Goal: Task Accomplishment & Management: Manage account settings

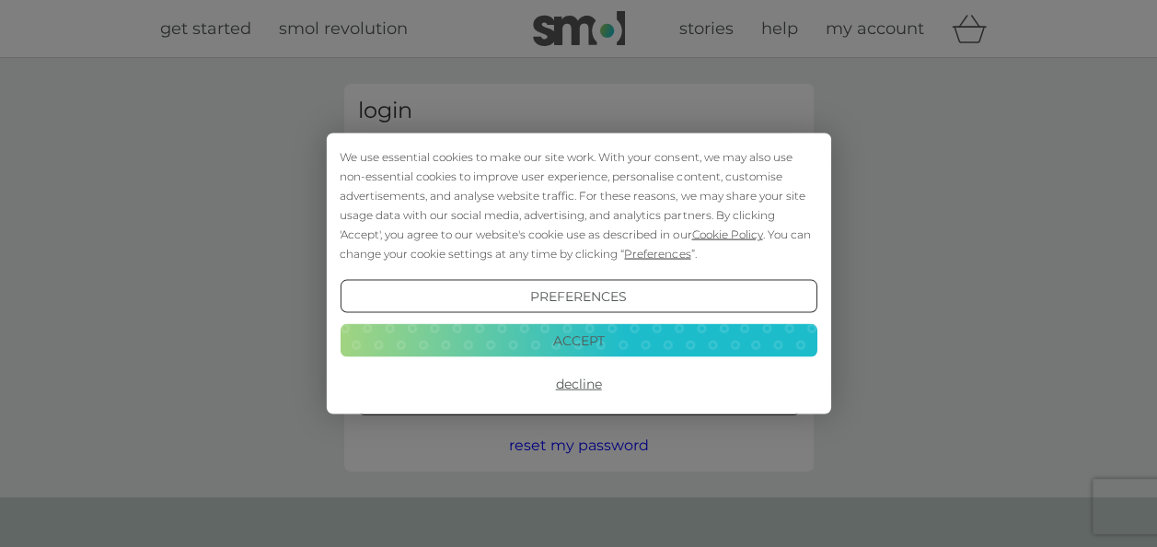
click at [578, 340] on button "Accept" at bounding box center [578, 339] width 477 height 33
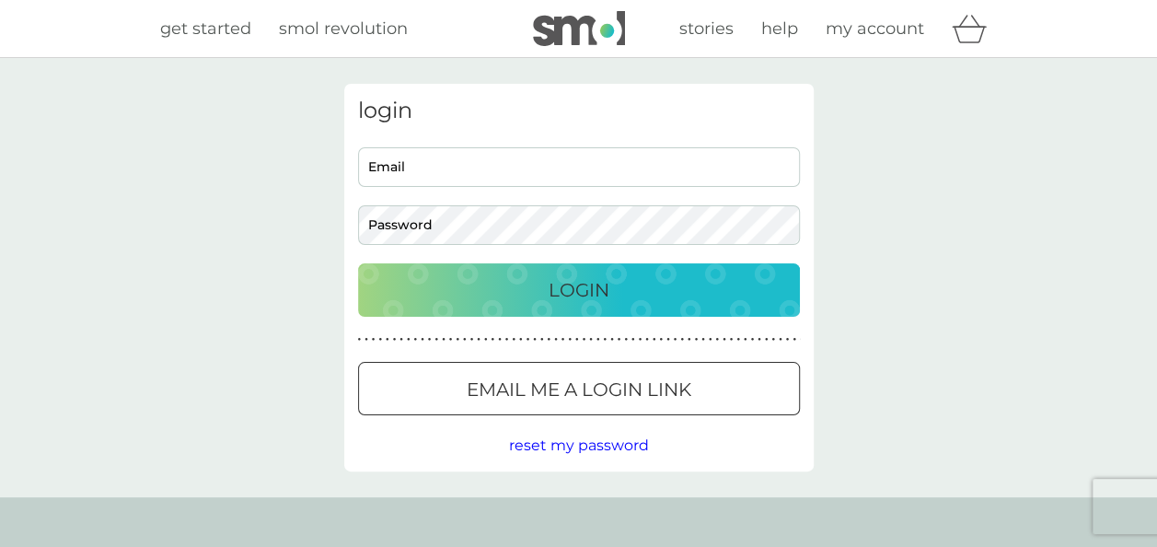
click at [433, 173] on input "Email" at bounding box center [579, 167] width 442 height 40
type input "lucia.thomson@nhs.net"
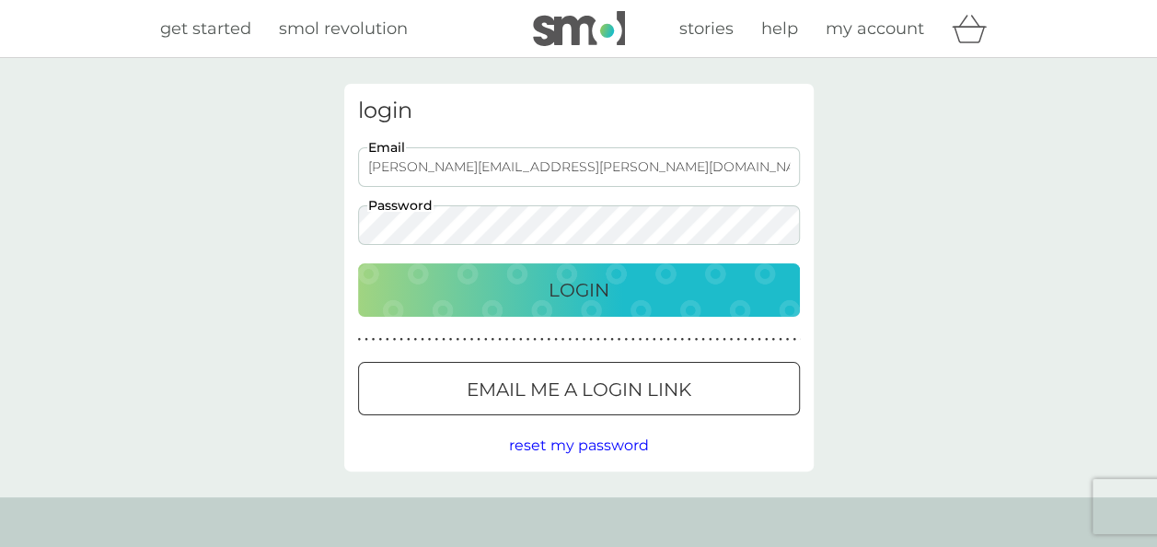
click at [605, 317] on div "login lucia.thomson@nhs.net Email Password Login ● ● ● ● ● ● ● ● ● ● ● ● ● ● ● …" at bounding box center [578, 277] width 469 height 387
click at [610, 290] on div "Login" at bounding box center [578, 289] width 405 height 29
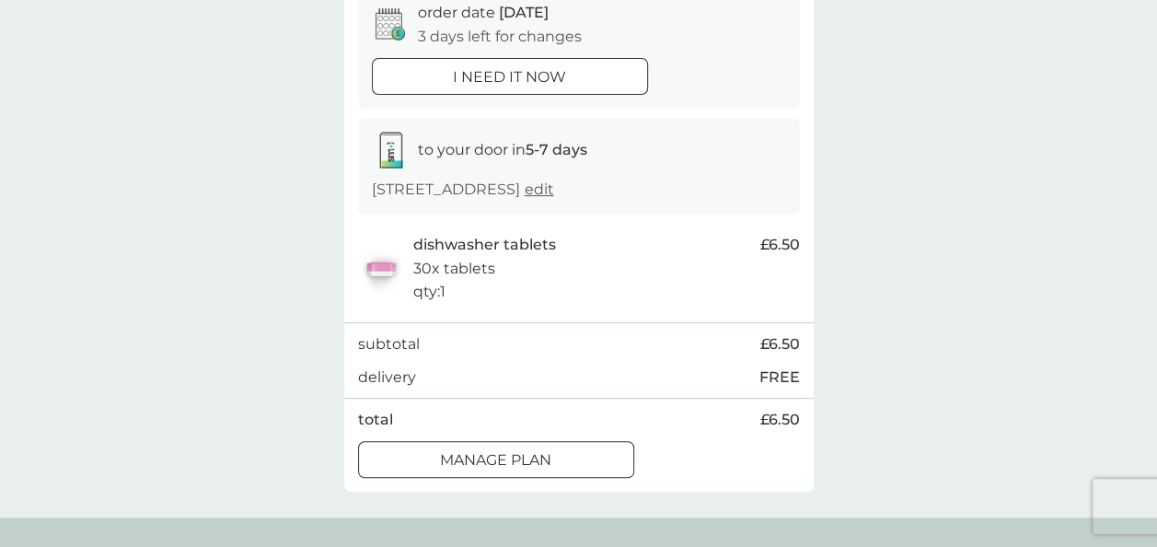
scroll to position [199, 0]
click at [550, 449] on p "Manage plan" at bounding box center [495, 458] width 111 height 24
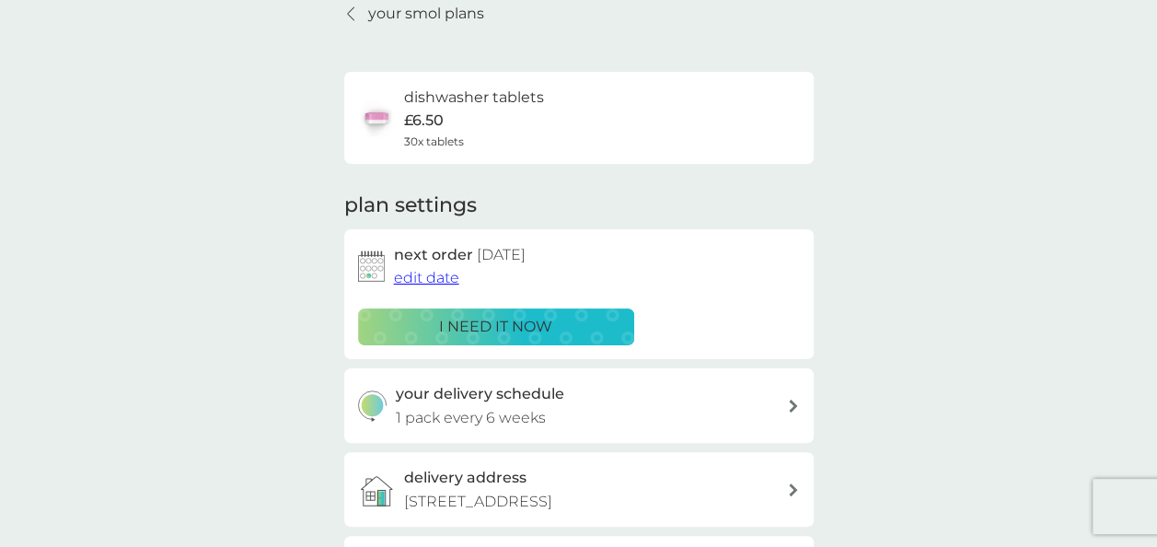
scroll to position [159, 0]
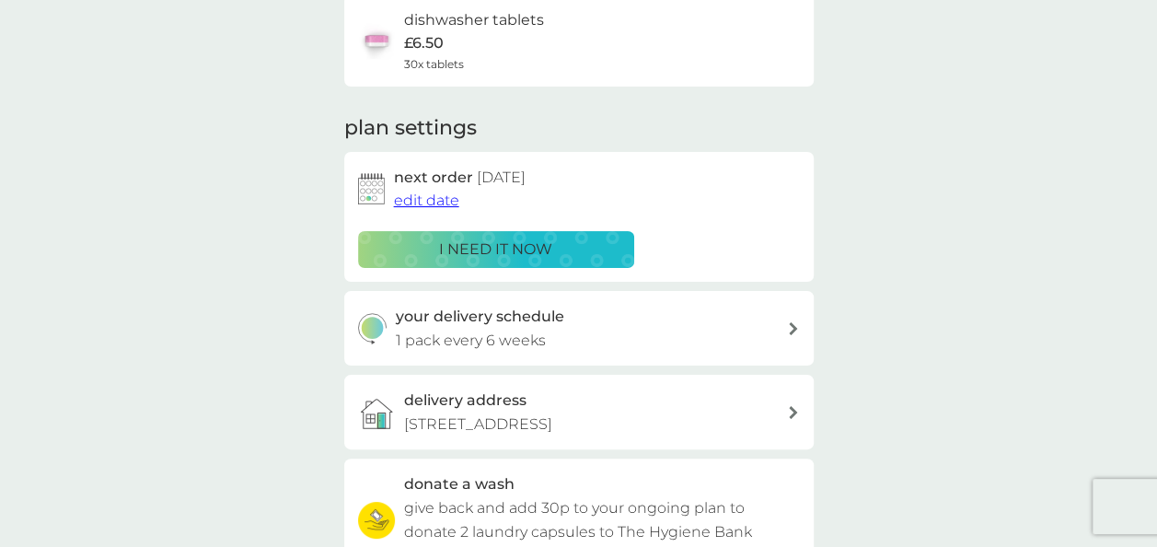
click at [832, 317] on div "your smol plans dishwasher tablets £6.50 30x tablets plan settings next order […" at bounding box center [578, 338] width 1157 height 878
click at [799, 319] on div "your delivery schedule 1 pack every 6 weeks" at bounding box center [578, 328] width 469 height 75
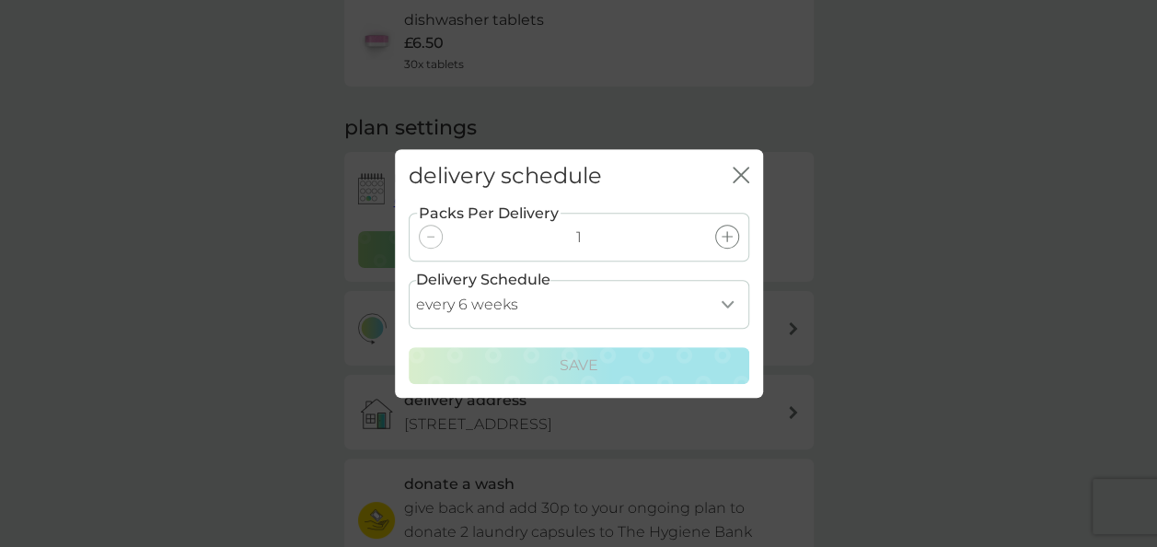
click at [718, 300] on select "every 1 week every 2 weeks every 3 weeks every 4 weeks every 5 weeks every 6 we…" at bounding box center [579, 304] width 340 height 49
select select "70"
click at [409, 280] on select "every 1 week every 2 weeks every 3 weeks every 4 weeks every 5 weeks every 6 we…" at bounding box center [579, 304] width 340 height 49
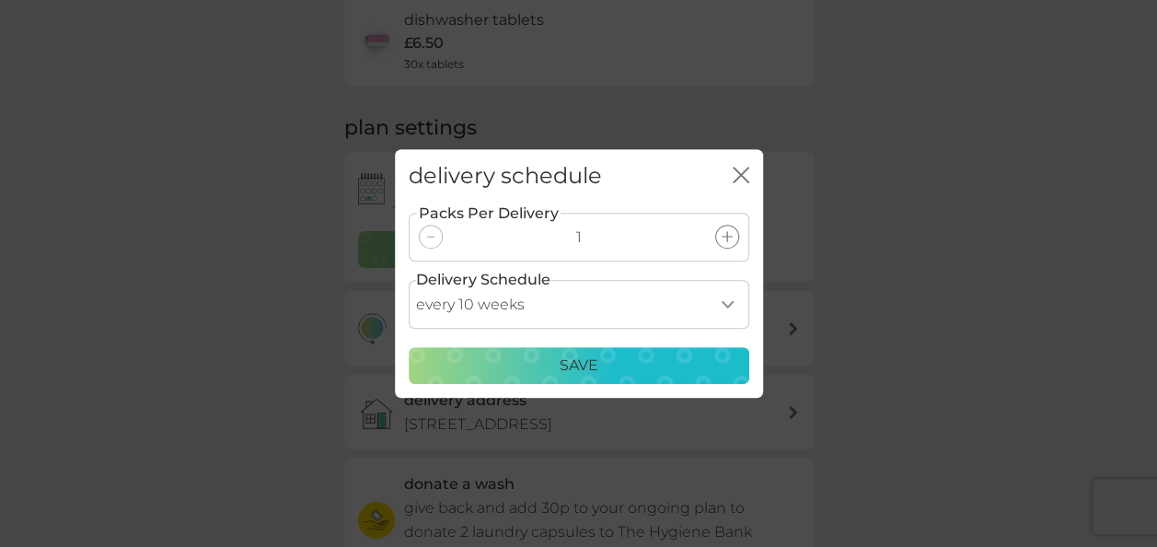
click at [585, 350] on button "Save" at bounding box center [579, 365] width 340 height 37
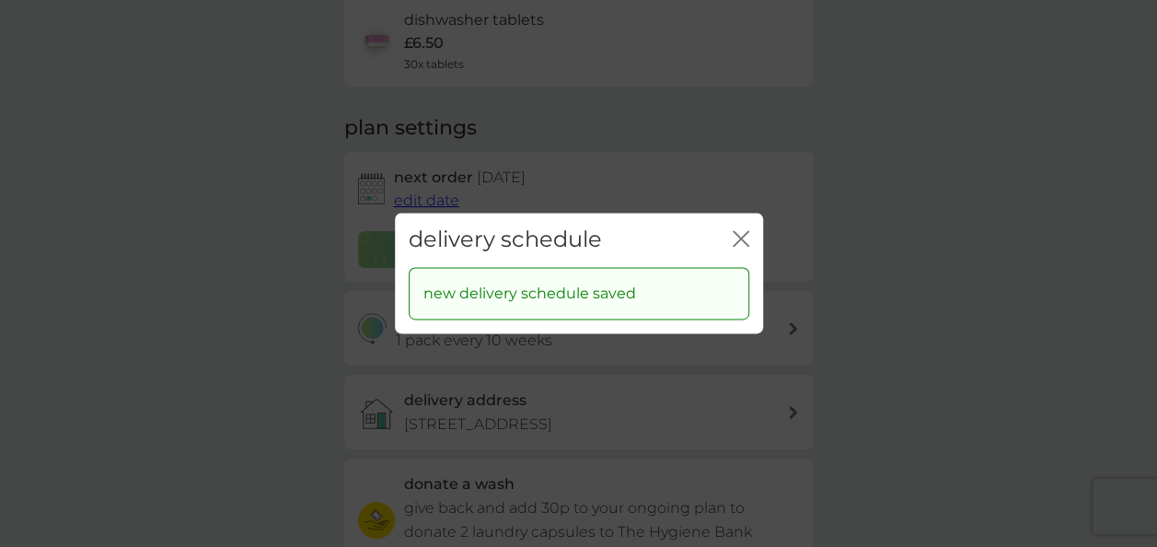
click at [738, 237] on icon "close" at bounding box center [736, 238] width 7 height 15
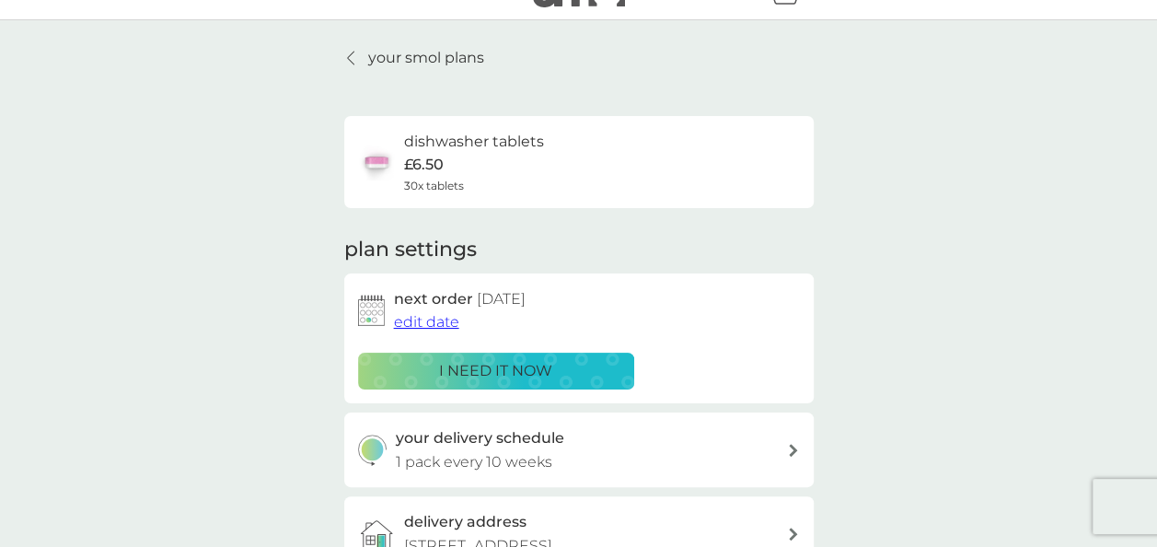
scroll to position [0, 0]
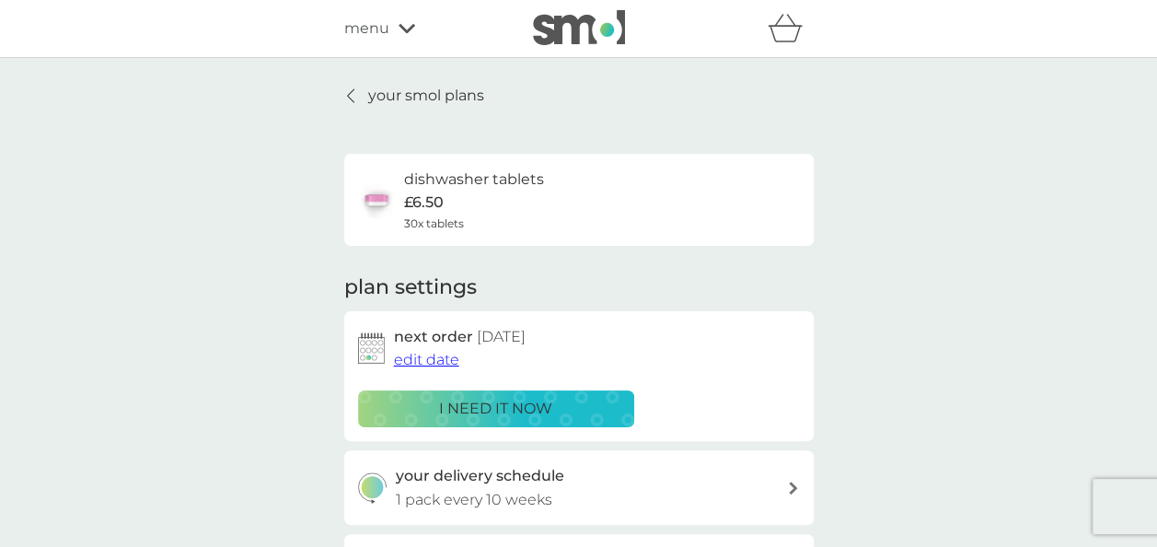
click at [436, 357] on span "edit date" at bounding box center [426, 359] width 65 height 17
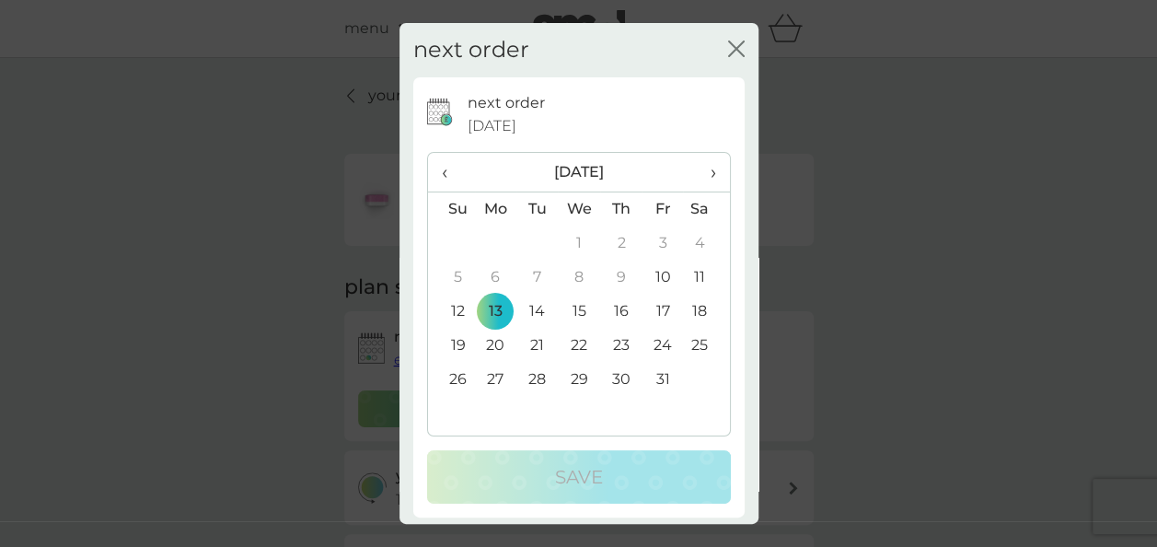
click at [699, 169] on span "›" at bounding box center [706, 172] width 18 height 39
click at [616, 271] on td "11" at bounding box center [620, 277] width 41 height 34
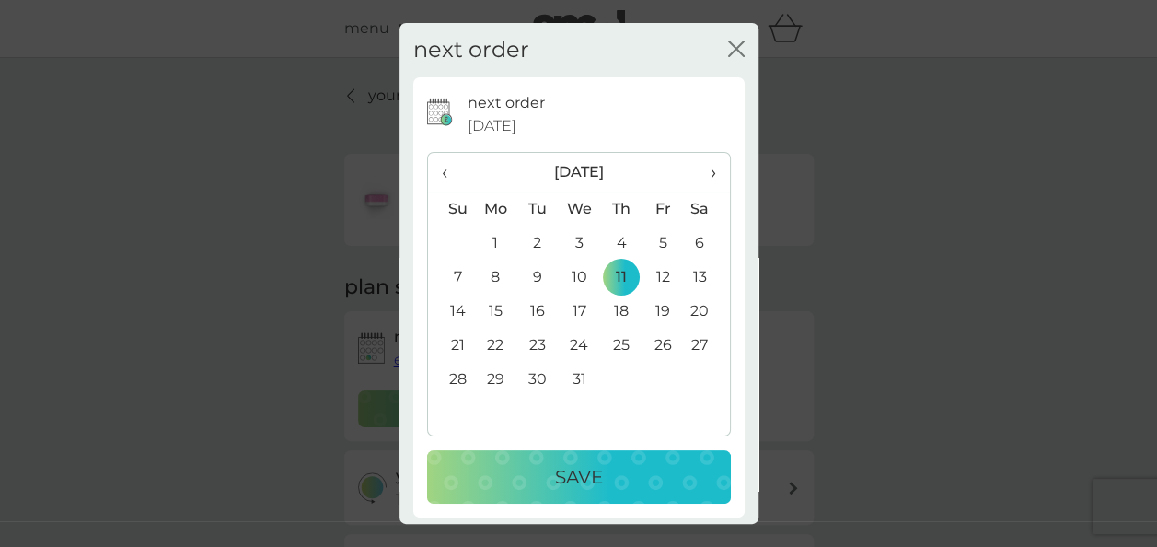
click at [529, 476] on div "Save" at bounding box center [578, 476] width 267 height 29
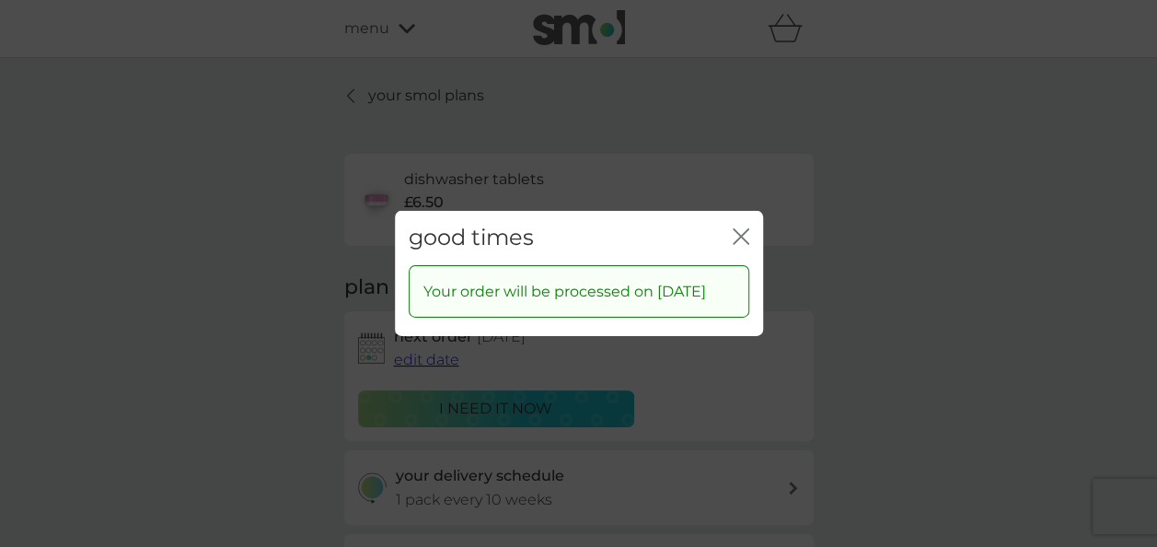
click at [742, 229] on icon "close" at bounding box center [744, 236] width 7 height 15
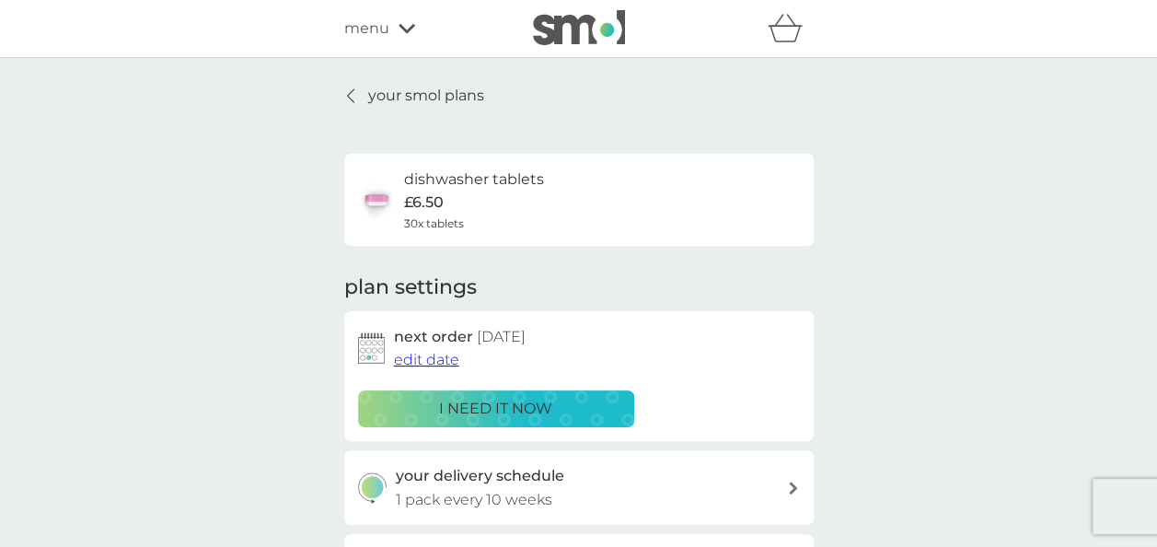
click at [775, 486] on div "your delivery schedule 1 pack every 10 weeks" at bounding box center [591, 487] width 391 height 47
select select "70"
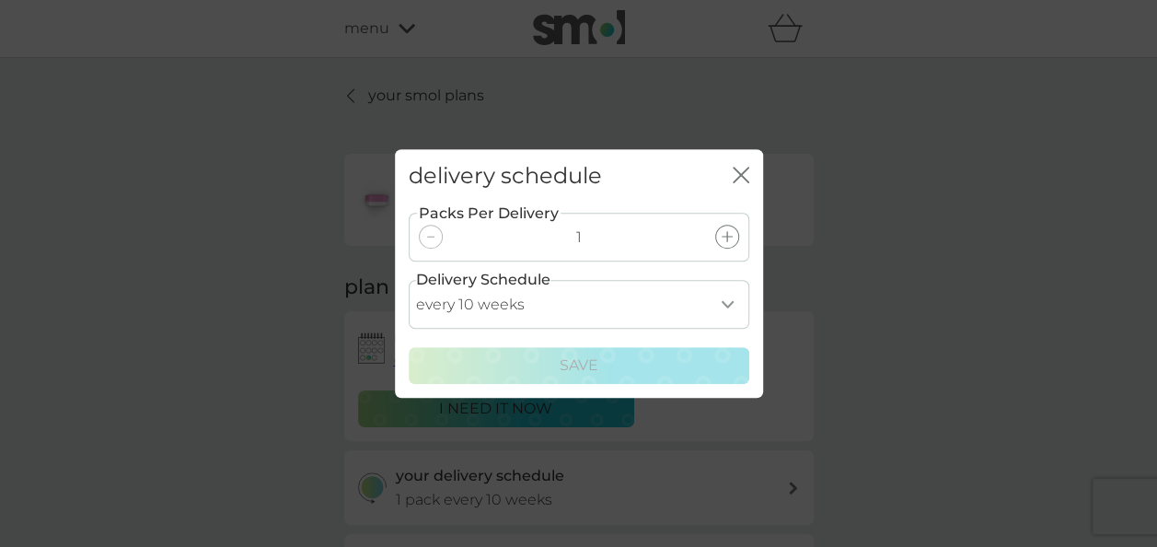
click at [775, 486] on div "delivery schedule close Packs Per Delivery 1 Delivery Schedule every 1 week eve…" at bounding box center [578, 273] width 1157 height 547
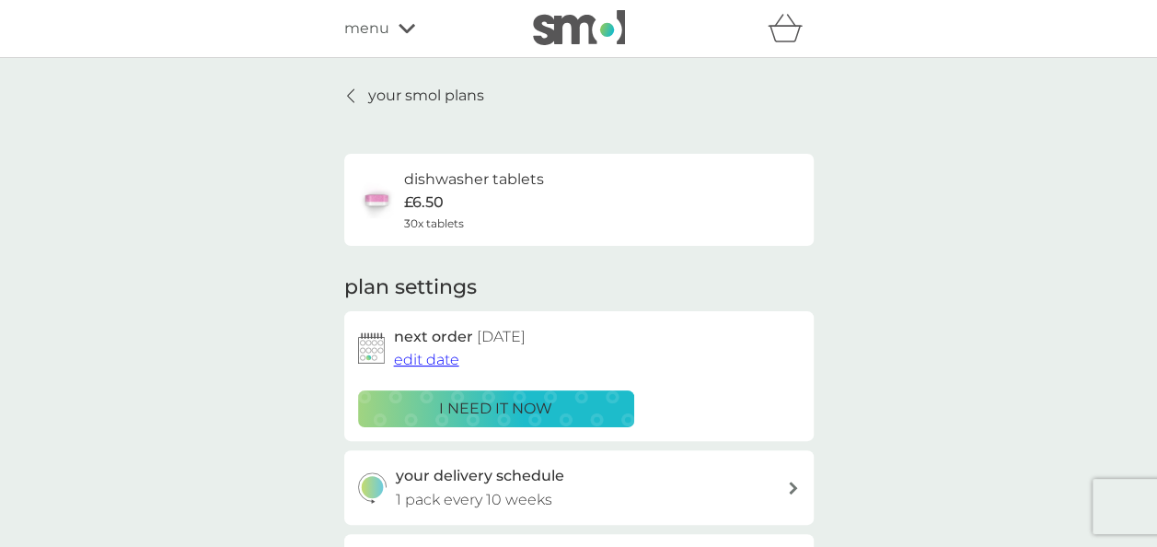
click at [353, 103] on link "your smol plans" at bounding box center [414, 96] width 140 height 24
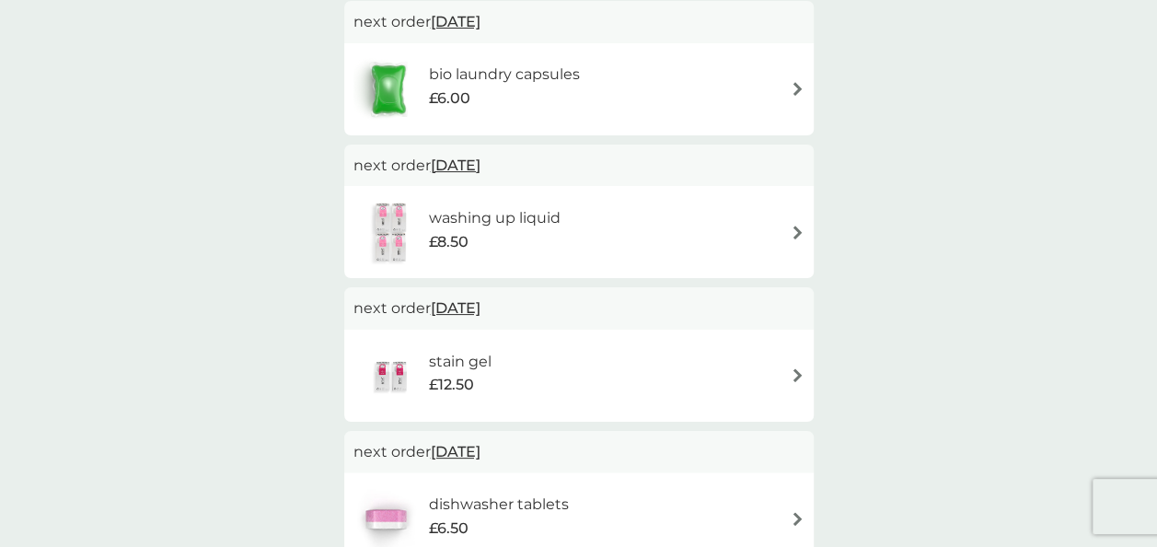
scroll to position [512, 0]
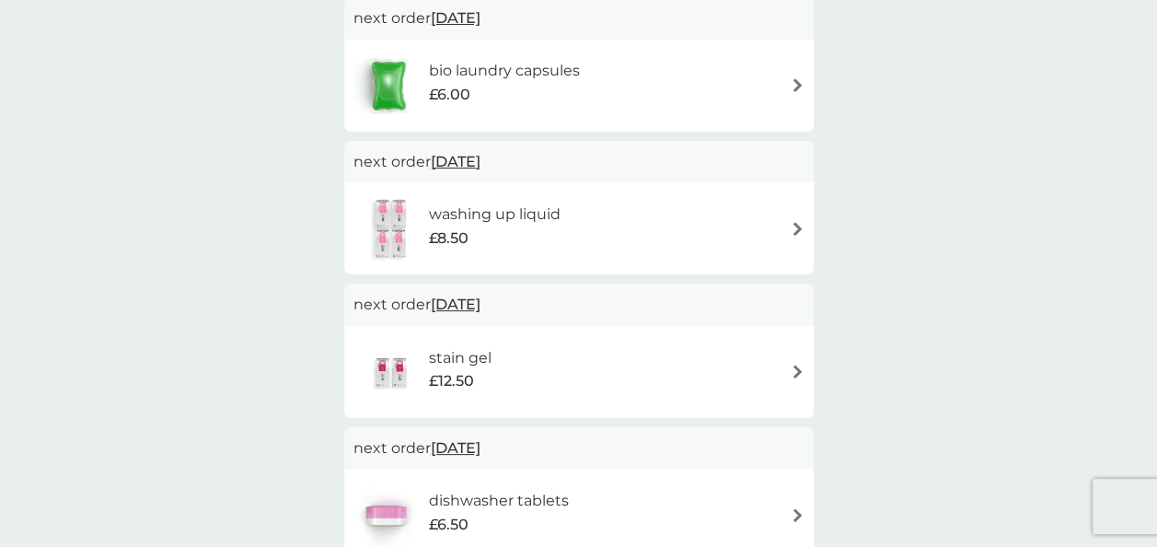
click at [800, 368] on img at bounding box center [797, 371] width 14 height 14
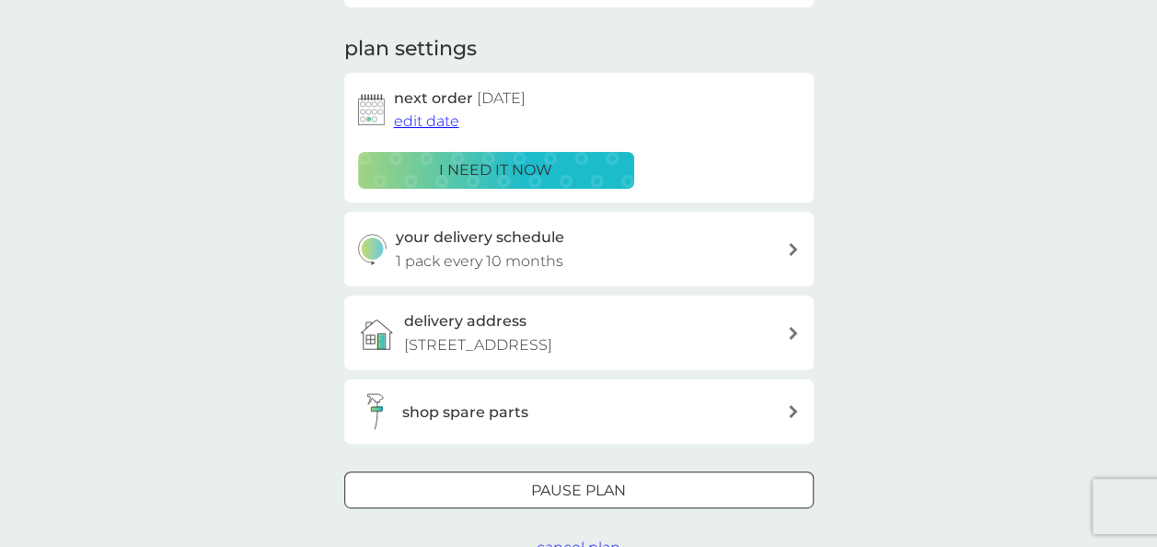
scroll to position [236, 0]
click at [606, 502] on p "Pause plan" at bounding box center [578, 492] width 95 height 24
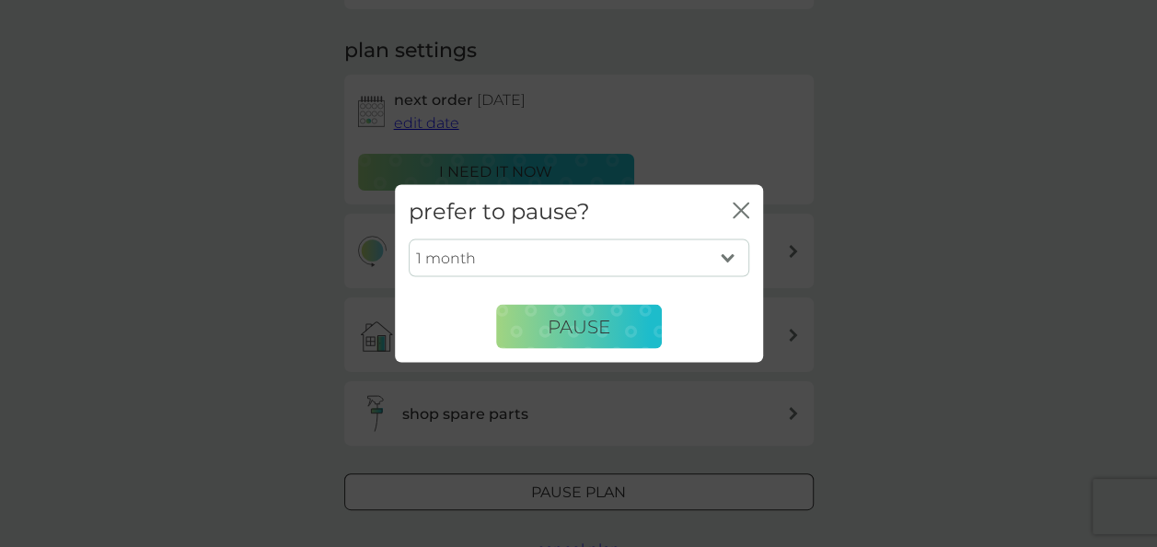
click at [710, 259] on select "1 month 2 months 3 months 4 months 5 months 6 months" at bounding box center [579, 257] width 340 height 39
click at [739, 208] on icon "close" at bounding box center [736, 210] width 7 height 15
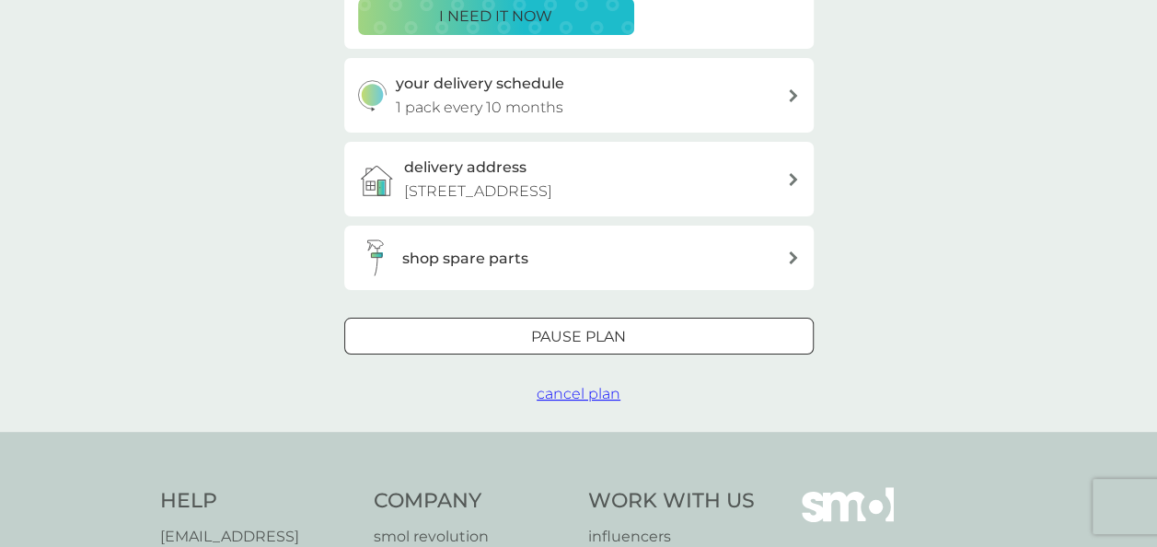
scroll to position [317, 0]
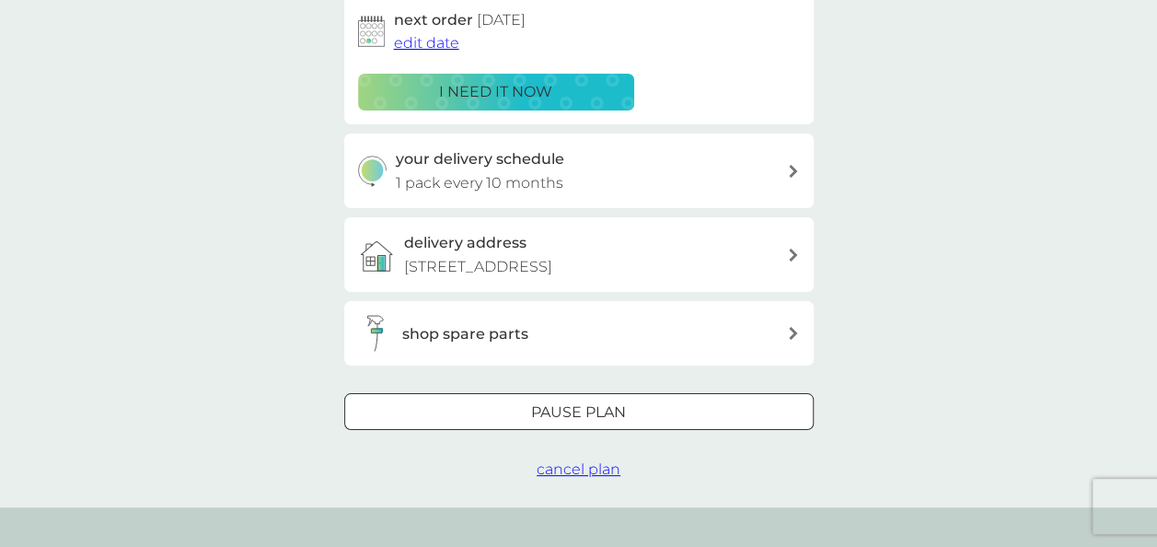
click at [576, 466] on span "cancel plan" at bounding box center [578, 468] width 84 height 17
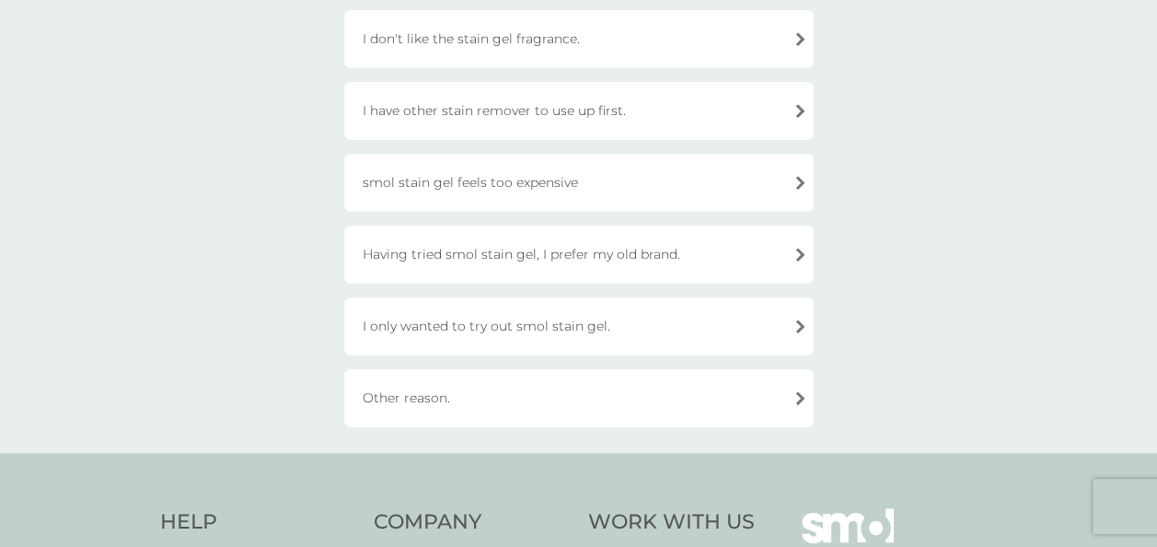
scroll to position [563, 0]
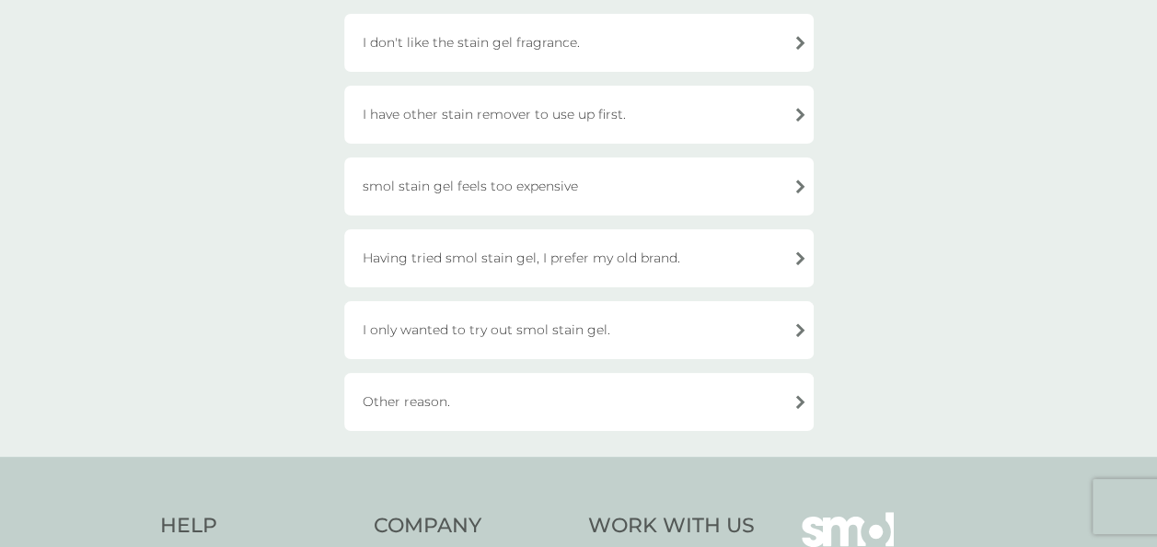
click at [769, 272] on div "Having tried smol stain gel, I prefer my old brand." at bounding box center [578, 258] width 469 height 58
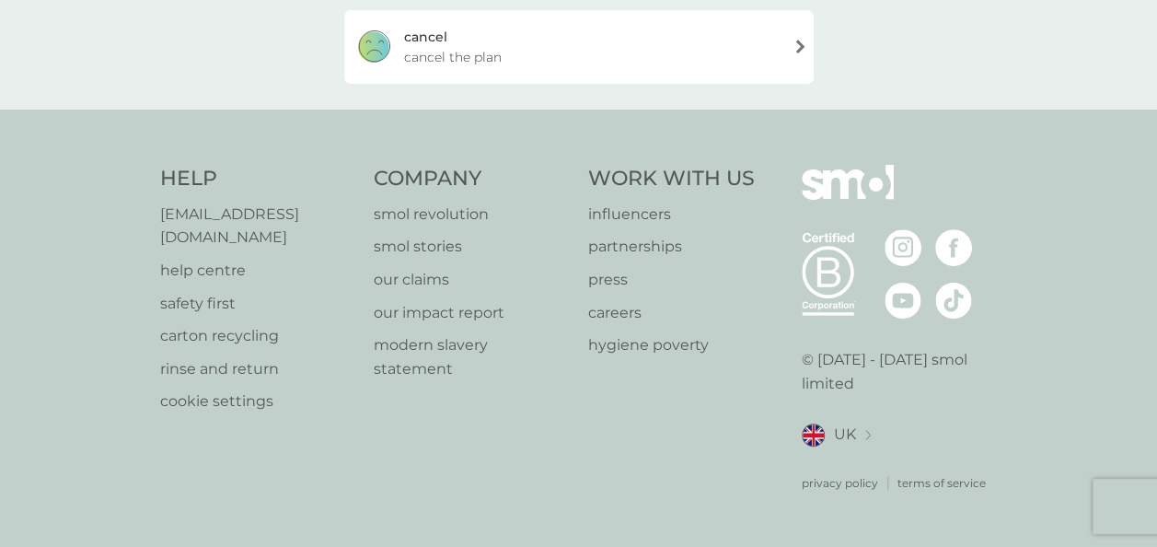
scroll to position [484, 0]
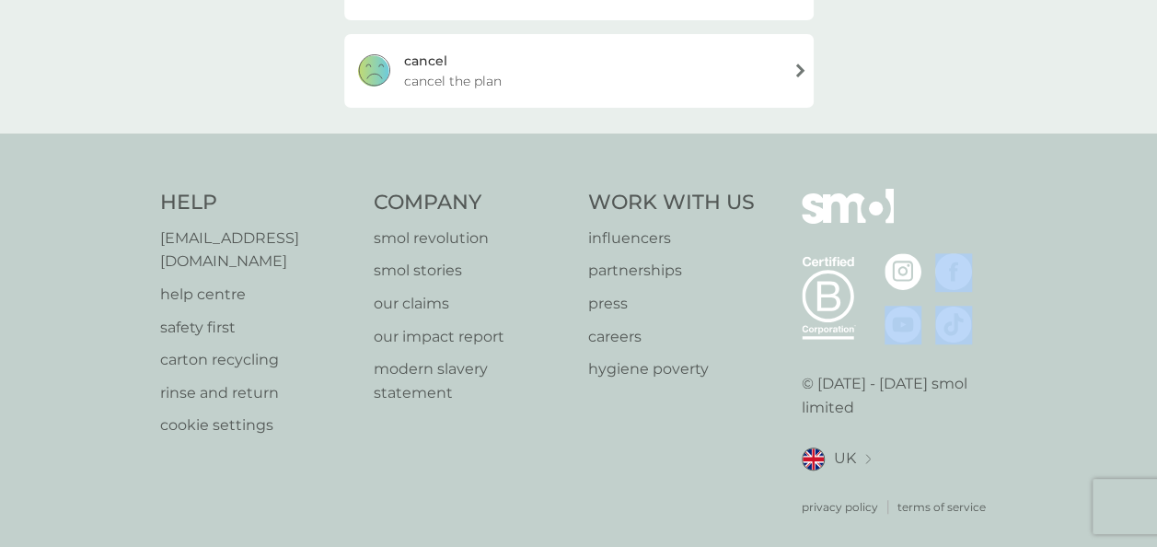
drag, startPoint x: 1144, startPoint y: 303, endPoint x: 1147, endPoint y: 225, distance: 78.3
click at [1147, 225] on div "Help [EMAIL_ADDRESS][DOMAIN_NAME] help centre safety first carton recycling rin…" at bounding box center [578, 351] width 1157 height 437
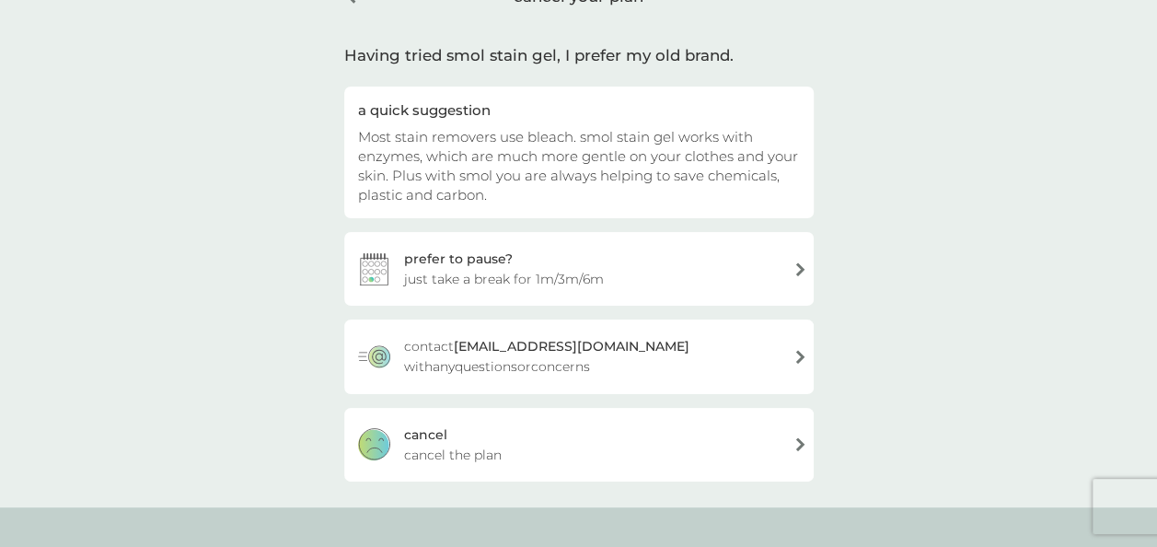
scroll to position [0, 0]
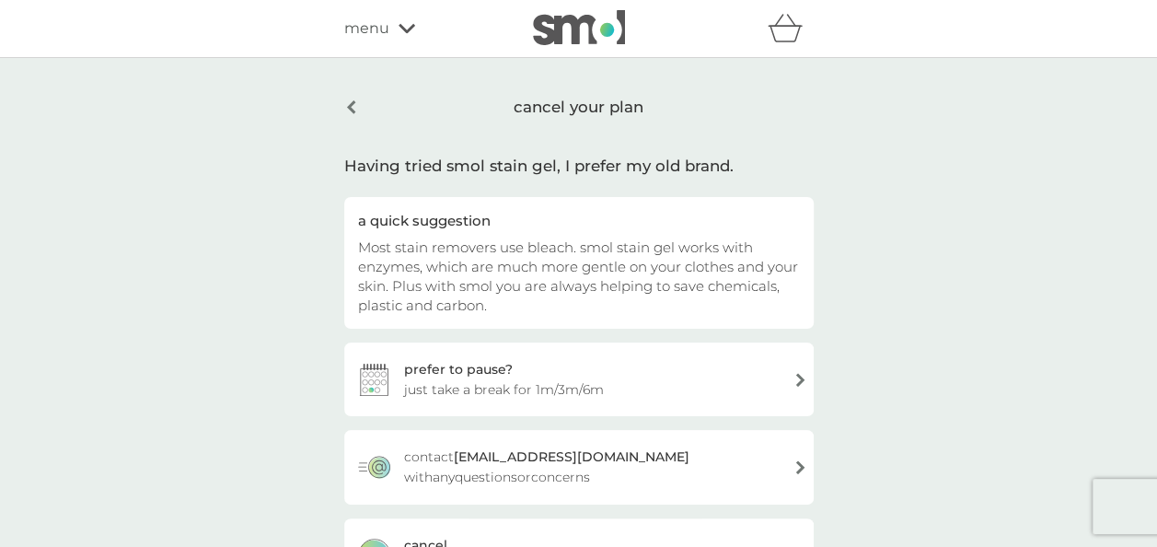
click at [353, 108] on div "cancel your plan" at bounding box center [578, 107] width 469 height 47
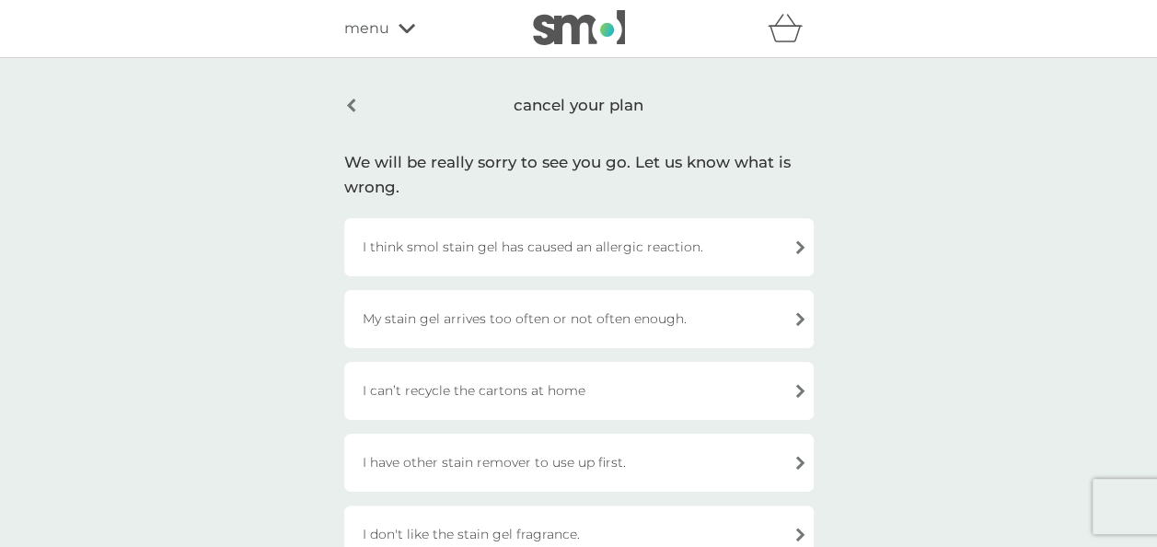
click at [353, 108] on div "cancel your plan" at bounding box center [578, 105] width 469 height 43
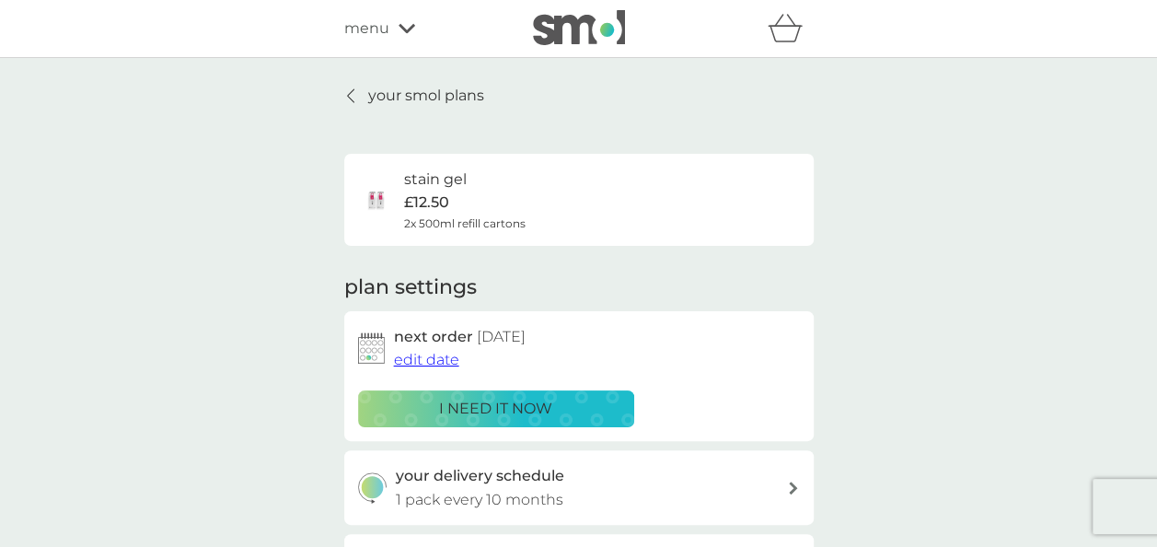
click at [380, 66] on div "your smol plans stain gel £12.50 2x 500ml refill cartons plan settings next ord…" at bounding box center [578, 441] width 1157 height 766
click at [368, 90] on p "your smol plans" at bounding box center [426, 96] width 116 height 24
